Goal: Information Seeking & Learning: Learn about a topic

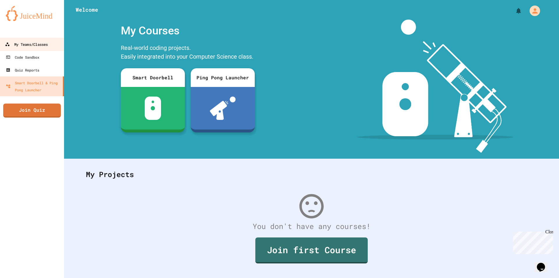
click at [30, 40] on link "My Teams/Classes" at bounding box center [32, 44] width 66 height 13
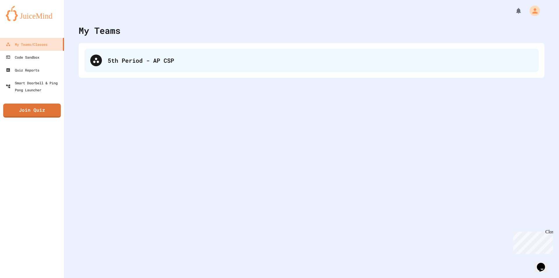
click at [175, 70] on div "5th Period - AP CSP" at bounding box center [311, 60] width 454 height 23
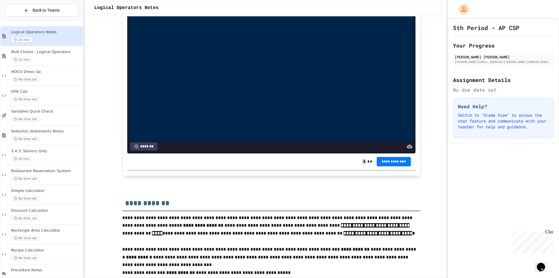
scroll to position [1471, 0]
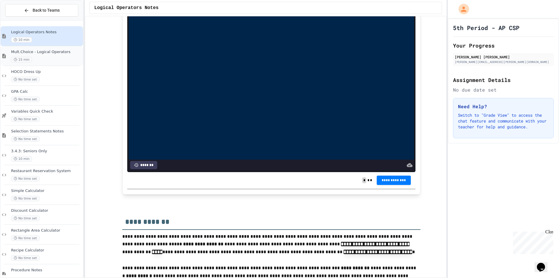
click at [62, 58] on div "15 min" at bounding box center [46, 60] width 71 height 6
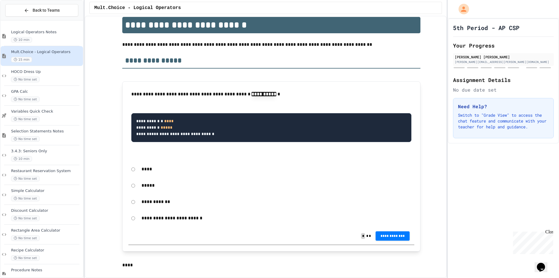
scroll to position [58, 0]
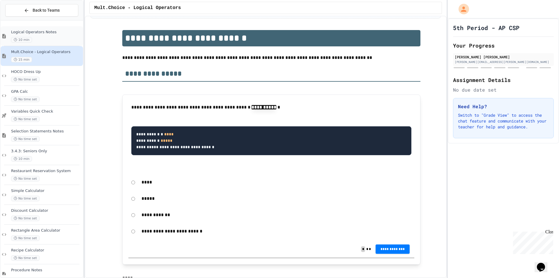
click at [38, 33] on span "Logical Operators Notes" at bounding box center [46, 32] width 71 height 5
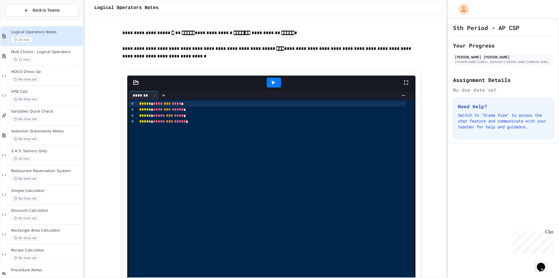
scroll to position [582, 0]
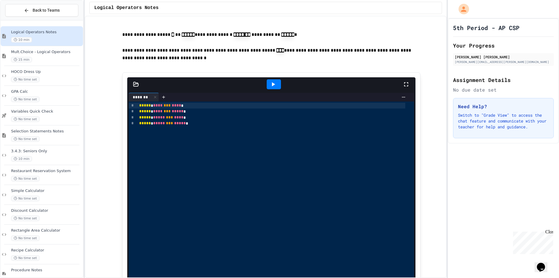
click at [278, 89] on div at bounding box center [274, 84] width 14 height 10
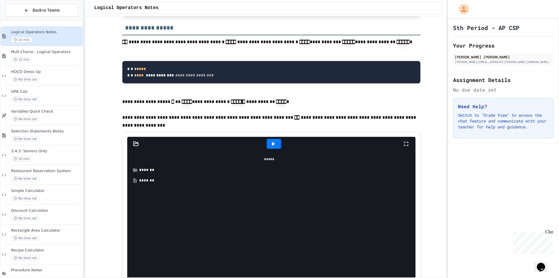
scroll to position [903, 0]
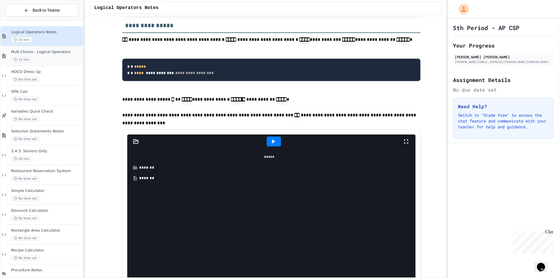
click at [45, 57] on div "15 min" at bounding box center [46, 60] width 71 height 6
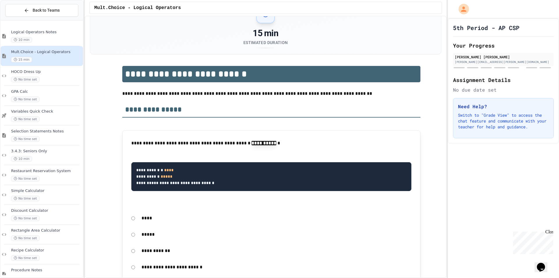
scroll to position [146, 0]
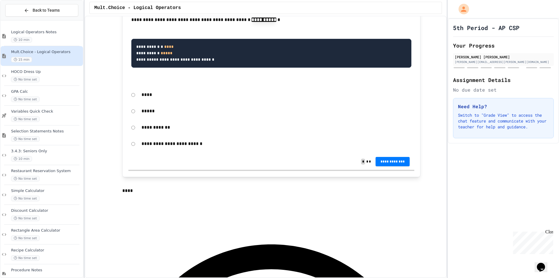
click at [142, 113] on p "*****" at bounding box center [277, 111] width 270 height 8
click at [26, 38] on span "10 min" at bounding box center [21, 40] width 21 height 6
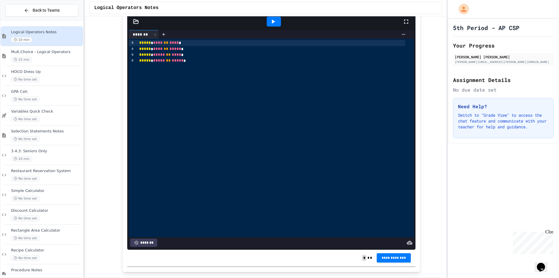
scroll to position [1019, 0]
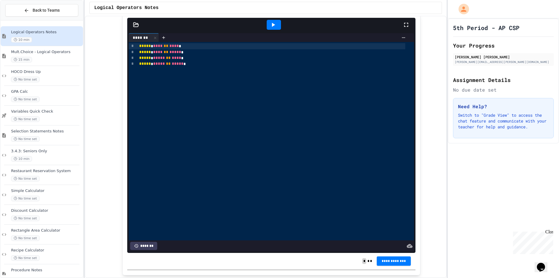
click at [270, 28] on icon at bounding box center [273, 24] width 7 height 7
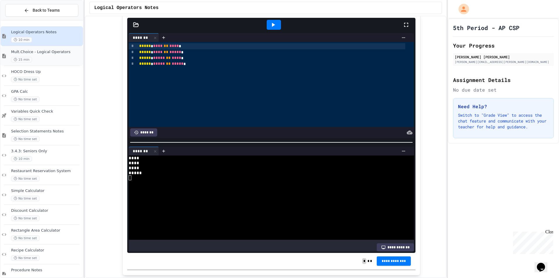
click at [48, 54] on div "Mult.Choice - Logical Operators 15 min" at bounding box center [46, 56] width 71 height 13
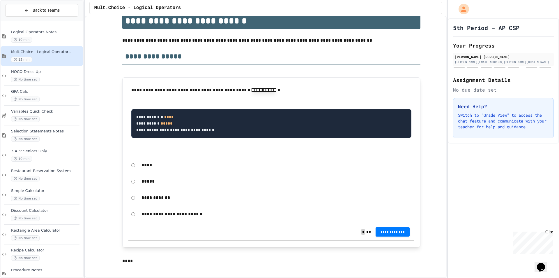
scroll to position [87, 0]
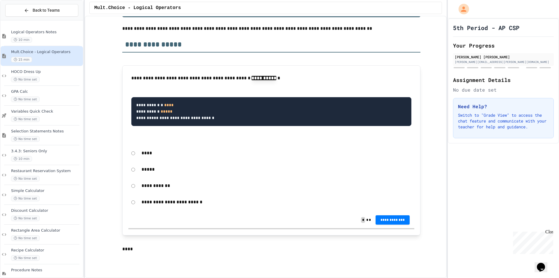
click at [142, 154] on p "****" at bounding box center [277, 153] width 270 height 8
click at [385, 220] on span "**********" at bounding box center [392, 219] width 25 height 5
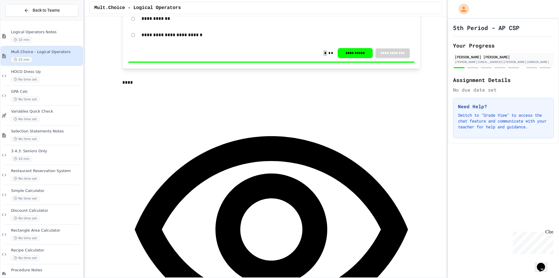
scroll to position [262, 0]
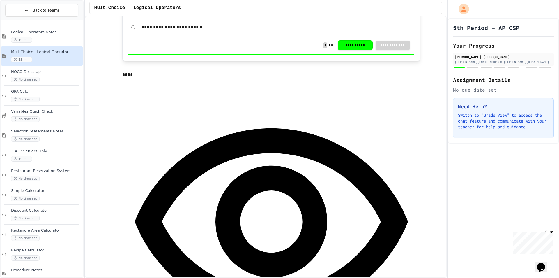
drag, startPoint x: 275, startPoint y: 89, endPoint x: 278, endPoint y: 88, distance: 3.5
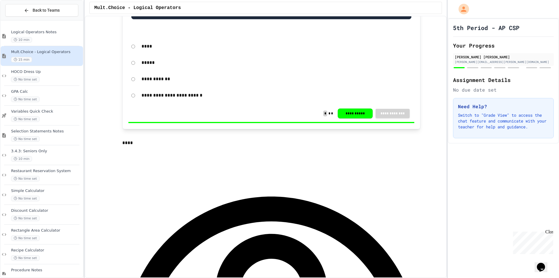
scroll to position [116, 0]
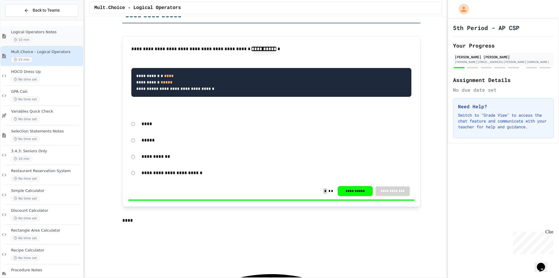
click at [49, 33] on span "Logical Operators Notes" at bounding box center [46, 32] width 71 height 5
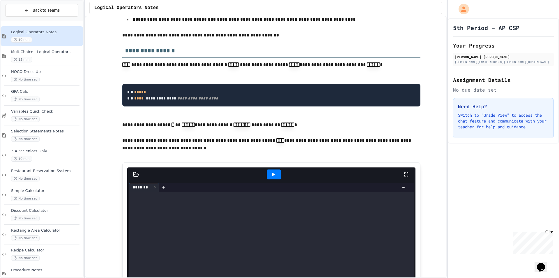
scroll to position [582, 0]
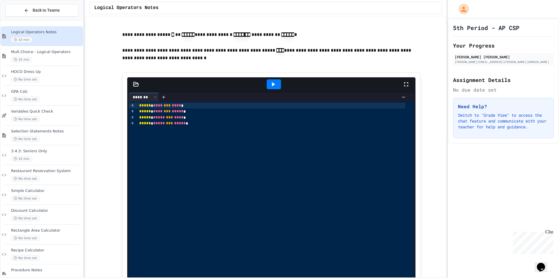
click at [272, 86] on icon at bounding box center [273, 84] width 3 height 4
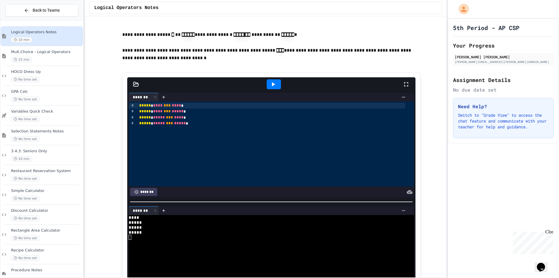
click at [51, 32] on span "Logical Operators Notes" at bounding box center [46, 32] width 71 height 5
click at [51, 50] on span "Mult.Choice - Logical Operators" at bounding box center [46, 52] width 71 height 5
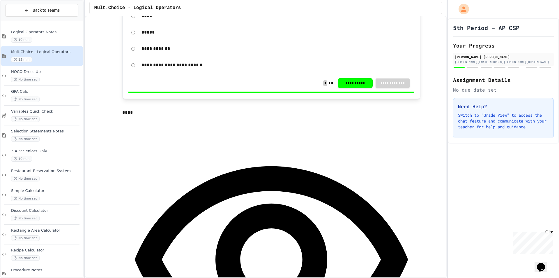
scroll to position [262, 0]
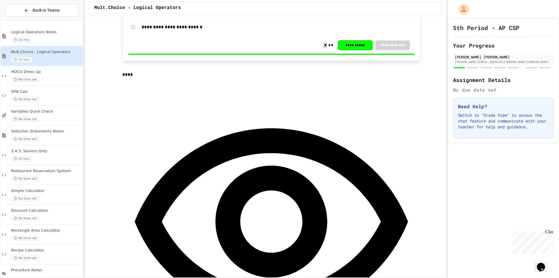
click at [28, 27] on div "Logical Operators Notes 10 min" at bounding box center [42, 36] width 82 height 20
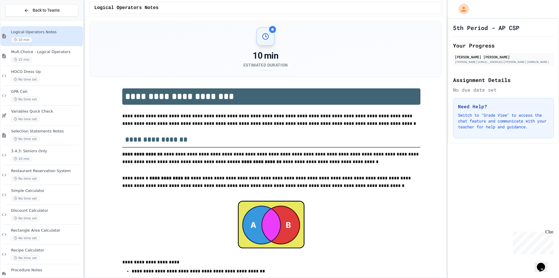
drag, startPoint x: 276, startPoint y: 149, endPoint x: 426, endPoint y: 91, distance: 160.7
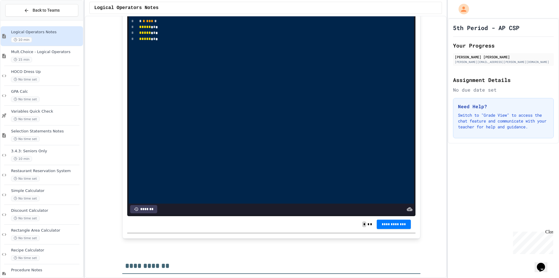
scroll to position [1427, 0]
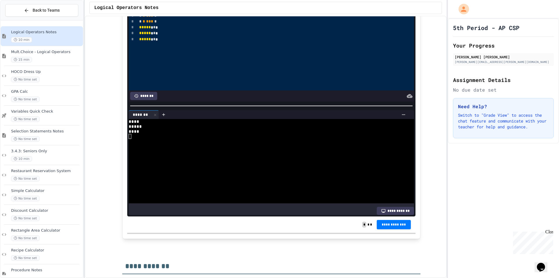
scroll to position [1718, 0]
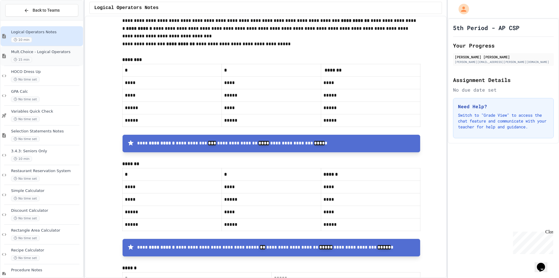
click at [41, 49] on div "Mult.Choice - Logical Operators 15 min" at bounding box center [42, 56] width 82 height 20
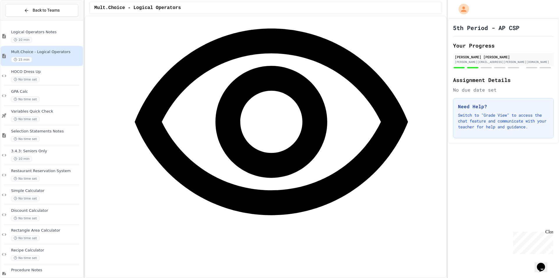
scroll to position [437, 0]
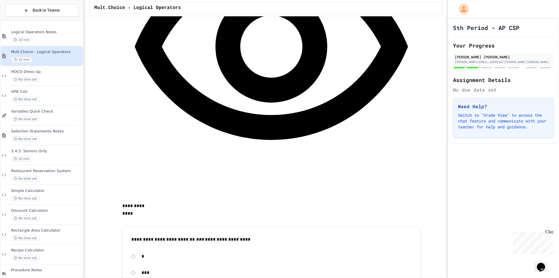
click at [30, 37] on span "10 min" at bounding box center [21, 40] width 21 height 6
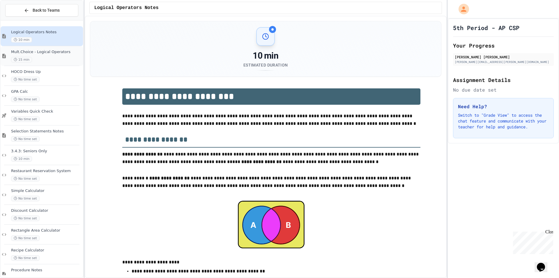
click at [47, 61] on div "15 min" at bounding box center [46, 60] width 71 height 6
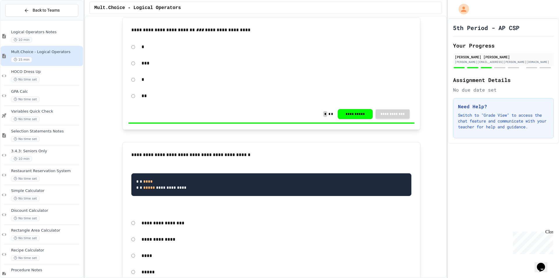
scroll to position [670, 0]
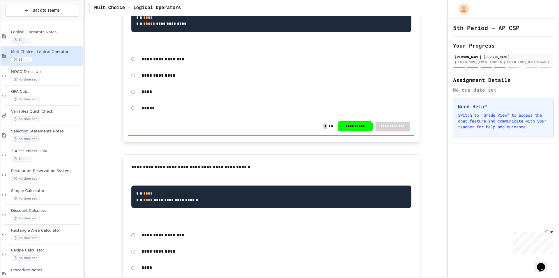
scroll to position [874, 0]
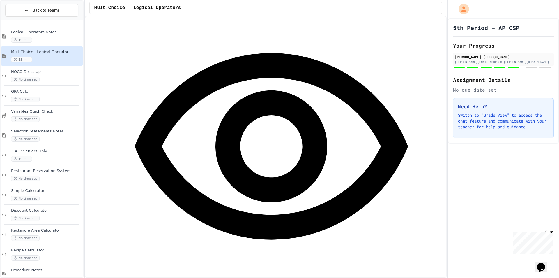
scroll to position [1165, 0]
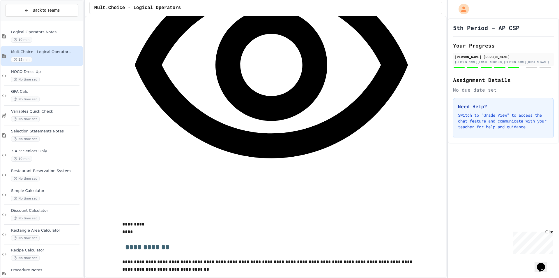
scroll to position [1748, 0]
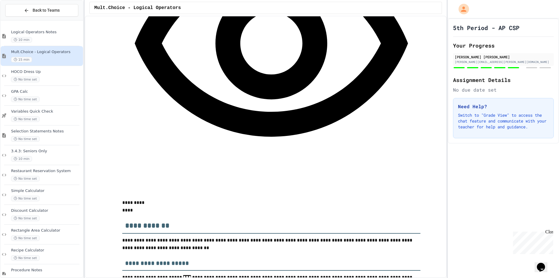
drag, startPoint x: 173, startPoint y: 93, endPoint x: 206, endPoint y: 94, distance: 33.2
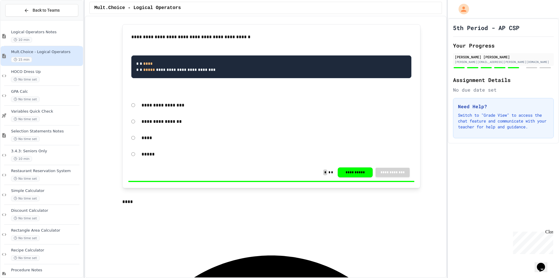
scroll to position [1457, 0]
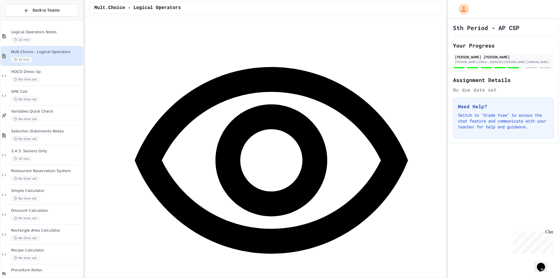
scroll to position [1631, 0]
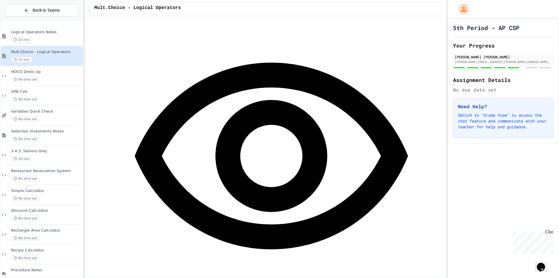
scroll to position [1660, 0]
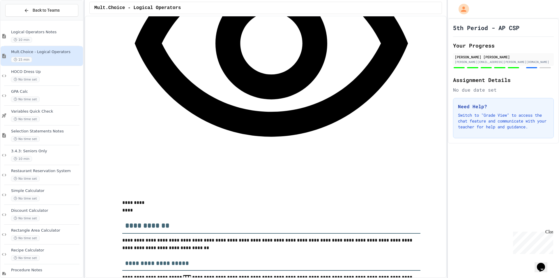
scroll to position [1835, 0]
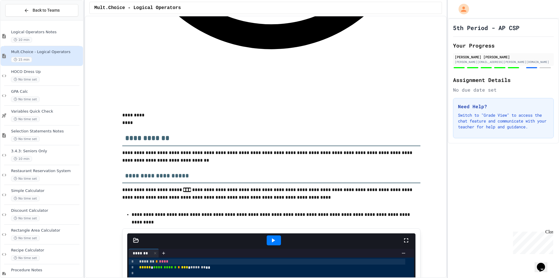
drag, startPoint x: 309, startPoint y: 110, endPoint x: 95, endPoint y: 119, distance: 214.2
drag, startPoint x: 308, startPoint y: 109, endPoint x: 298, endPoint y: 117, distance: 12.0
drag, startPoint x: 298, startPoint y: 117, endPoint x: 307, endPoint y: 110, distance: 11.0
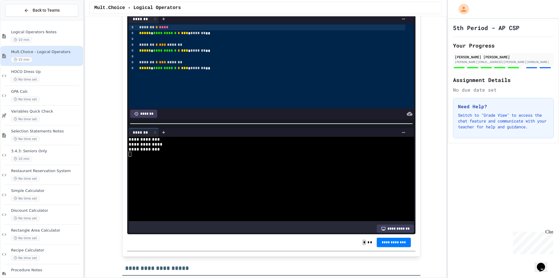
scroll to position [2068, 0]
